Goal: Information Seeking & Learning: Find specific page/section

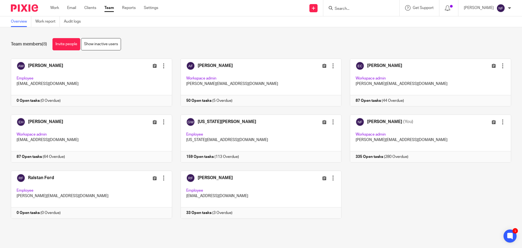
click at [355, 10] on input "Search" at bounding box center [358, 9] width 49 height 5
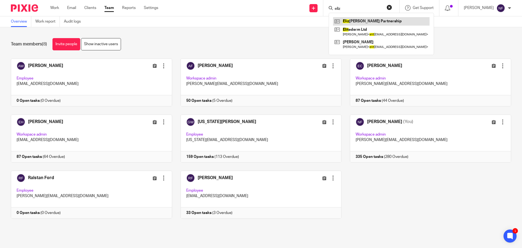
type input "eliz"
click at [358, 20] on link at bounding box center [381, 21] width 96 height 8
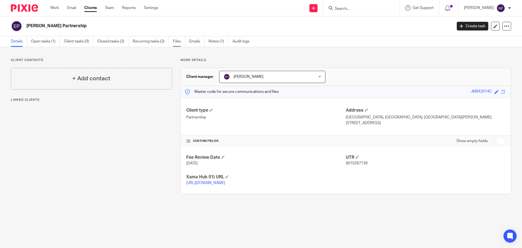
click at [173, 42] on link "Files" at bounding box center [179, 41] width 12 height 11
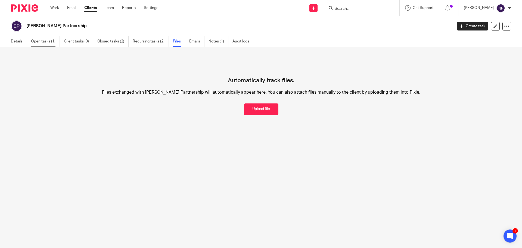
click at [46, 41] on link "Open tasks (1)" at bounding box center [45, 41] width 29 height 11
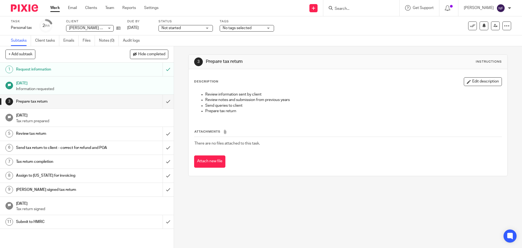
click at [89, 43] on link "Files" at bounding box center [89, 40] width 12 height 11
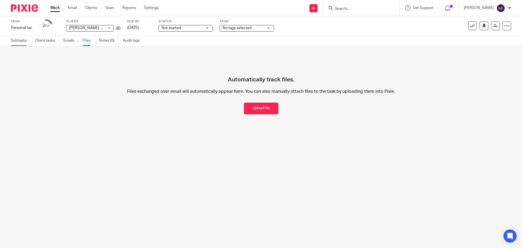
click at [14, 40] on link "Subtasks" at bounding box center [21, 40] width 20 height 11
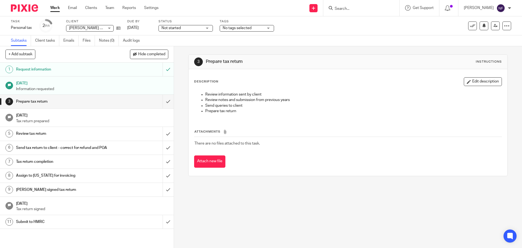
click at [95, 6] on link "Clients" at bounding box center [91, 7] width 12 height 5
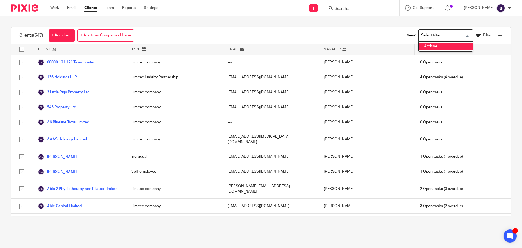
click at [430, 46] on li "Archive" at bounding box center [446, 46] width 54 height 7
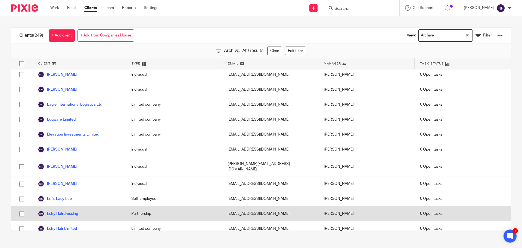
scroll to position [870, 0]
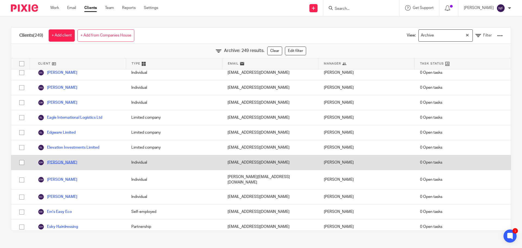
click at [61, 159] on link "[PERSON_NAME]" at bounding box center [57, 162] width 39 height 7
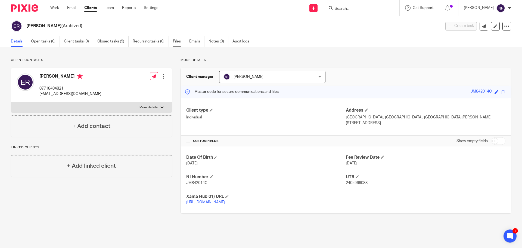
click at [175, 43] on link "Files" at bounding box center [179, 41] width 12 height 11
click at [177, 41] on link "Files" at bounding box center [179, 41] width 12 height 11
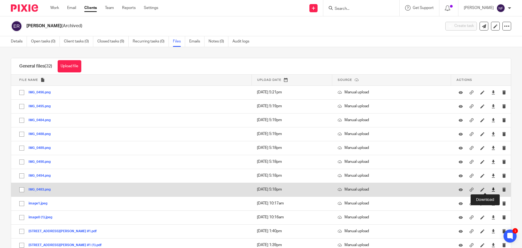
click at [491, 189] on icon at bounding box center [493, 189] width 4 height 4
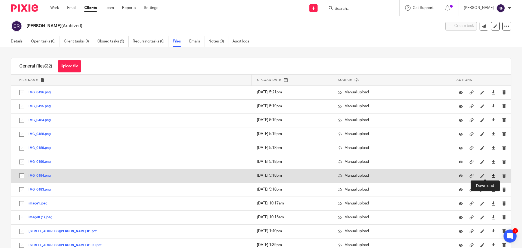
click at [491, 175] on icon at bounding box center [493, 175] width 4 height 4
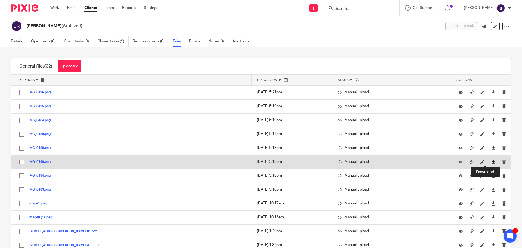
click at [491, 162] on icon at bounding box center [493, 162] width 4 height 4
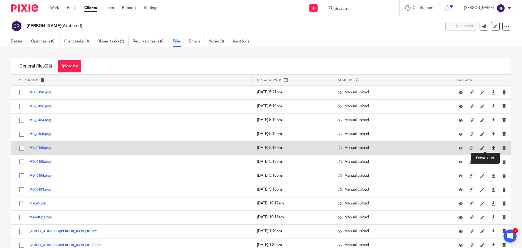
click at [491, 149] on icon at bounding box center [493, 148] width 4 height 4
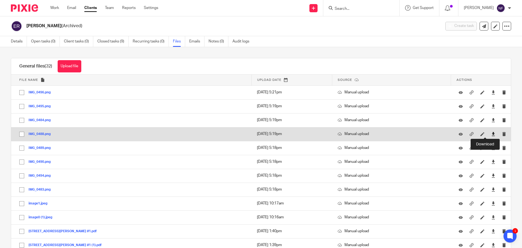
click at [491, 132] on icon at bounding box center [493, 134] width 4 height 4
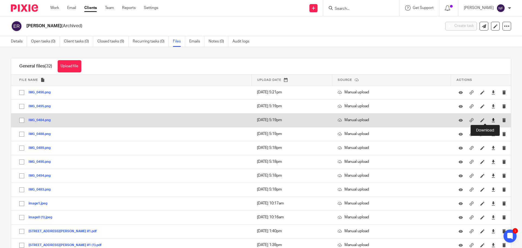
click at [491, 119] on icon at bounding box center [493, 120] width 4 height 4
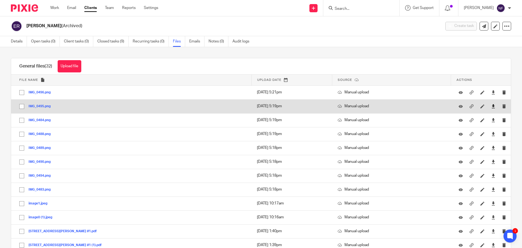
click at [491, 108] on link at bounding box center [493, 105] width 4 height 5
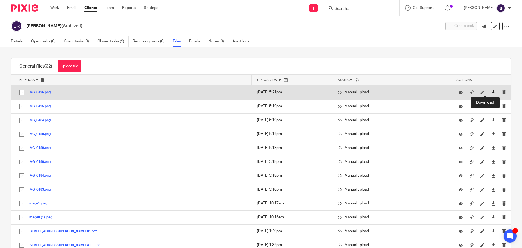
click at [491, 91] on icon at bounding box center [493, 92] width 4 height 4
click at [491, 93] on icon at bounding box center [493, 92] width 4 height 4
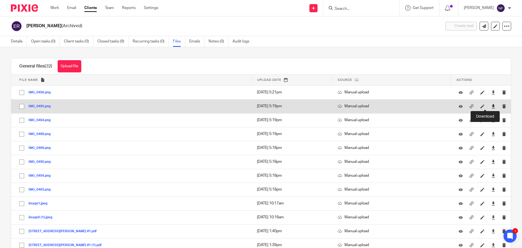
click at [491, 105] on icon at bounding box center [493, 106] width 4 height 4
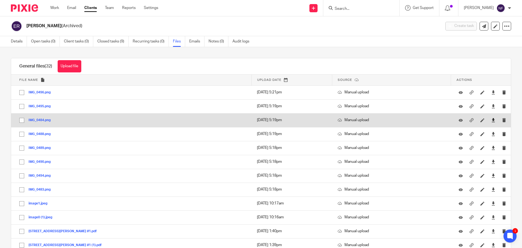
click at [491, 117] on link at bounding box center [493, 119] width 4 height 5
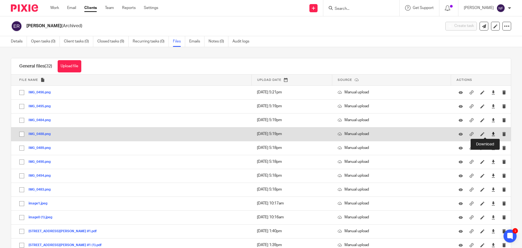
click at [491, 135] on icon at bounding box center [493, 134] width 4 height 4
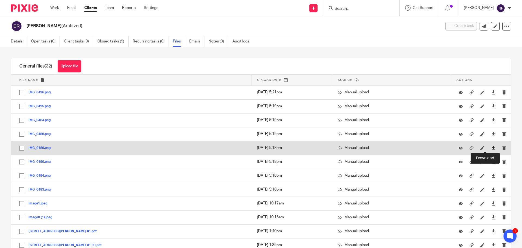
click at [491, 148] on icon at bounding box center [493, 148] width 4 height 4
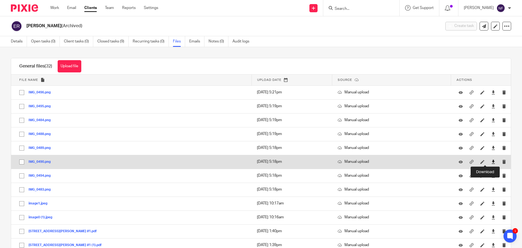
click at [491, 160] on icon at bounding box center [493, 162] width 4 height 4
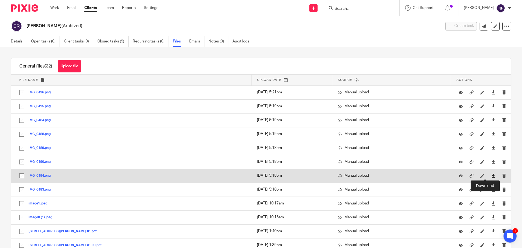
click at [491, 175] on icon at bounding box center [493, 175] width 4 height 4
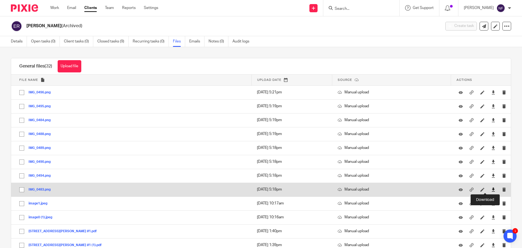
click at [491, 188] on icon at bounding box center [493, 189] width 4 height 4
